Goal: Navigation & Orientation: Find specific page/section

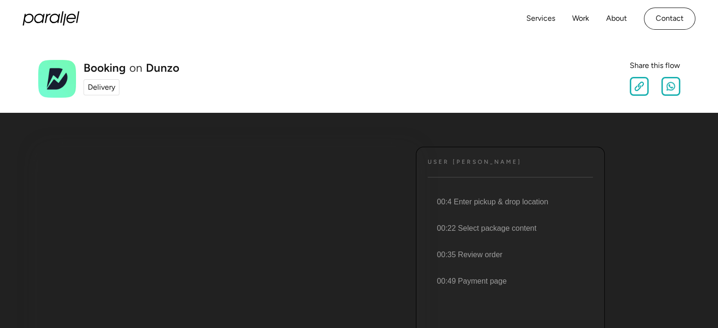
click at [97, 86] on div "Delivery" at bounding box center [101, 87] width 27 height 11
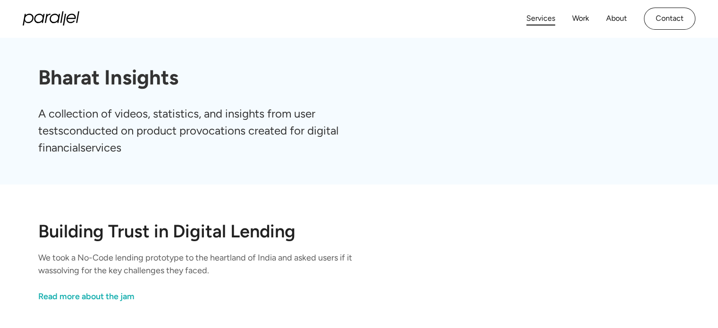
click at [543, 19] on link "Services" at bounding box center [540, 19] width 29 height 14
